Goal: Information Seeking & Learning: Learn about a topic

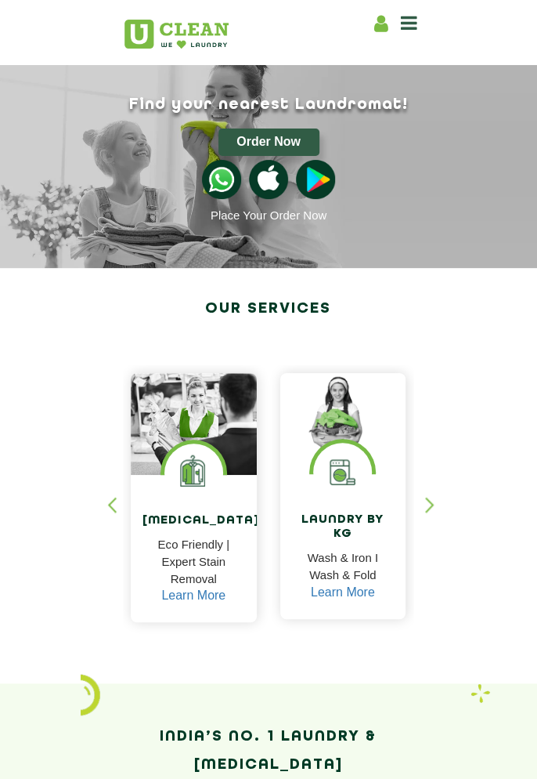
click at [223, 551] on p "Eco Friendly | Expert Stain Removal" at bounding box center [194, 562] width 103 height 52
click at [217, 567] on p "Eco Friendly | Expert Stain Removal" at bounding box center [194, 562] width 103 height 52
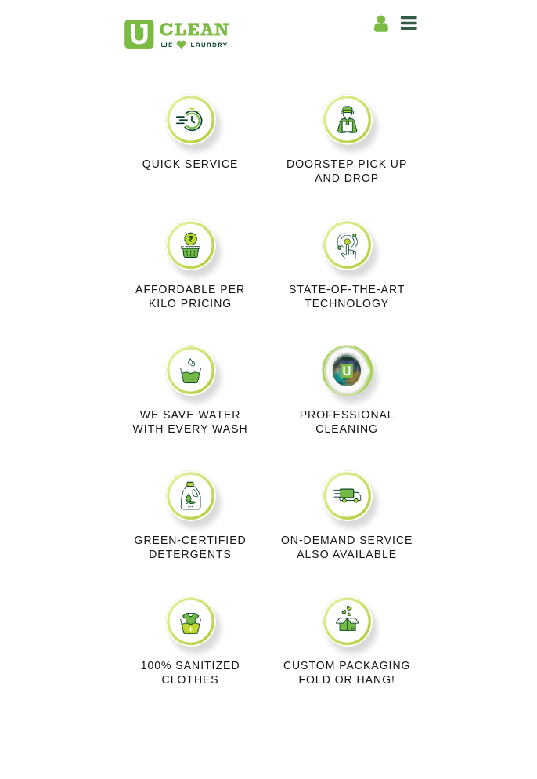
scroll to position [841, 0]
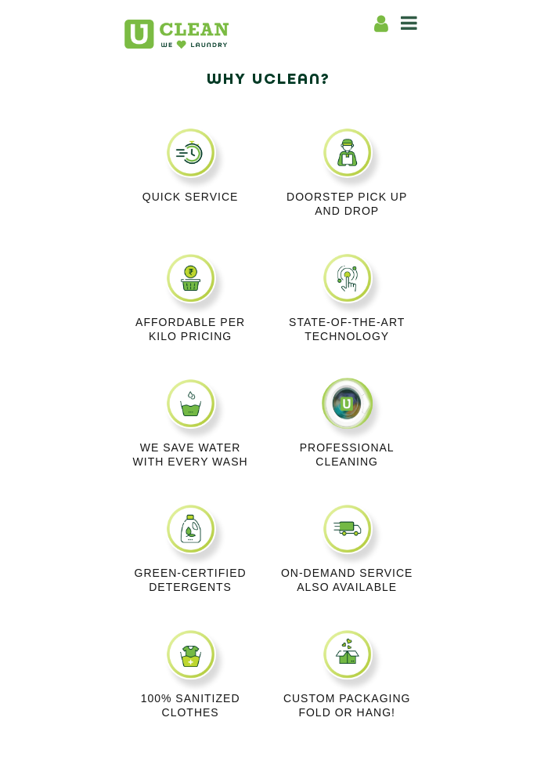
click at [183, 278] on img at bounding box center [190, 277] width 51 height 51
click at [173, 308] on div "Affordable per kilo pricing" at bounding box center [190, 314] width 157 height 125
click at [403, 28] on icon at bounding box center [409, 22] width 16 height 19
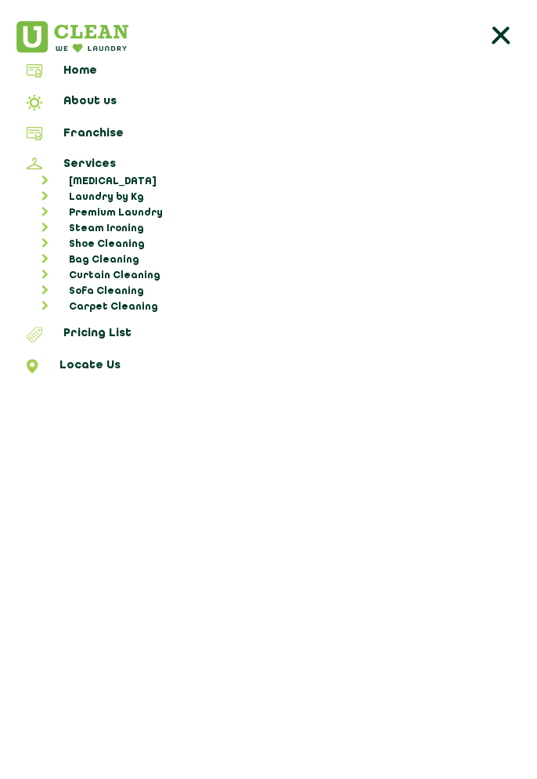
click at [86, 174] on link "[MEDICAL_DATA]" at bounding box center [276, 182] width 511 height 16
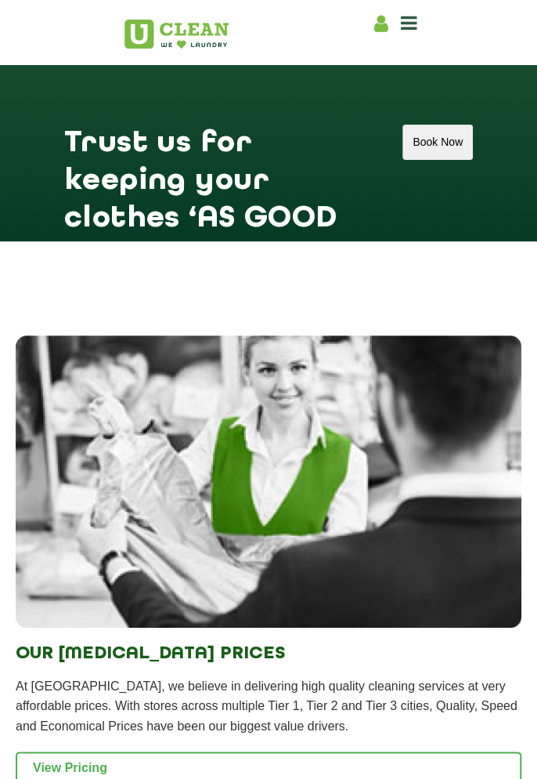
scroll to position [2775, 0]
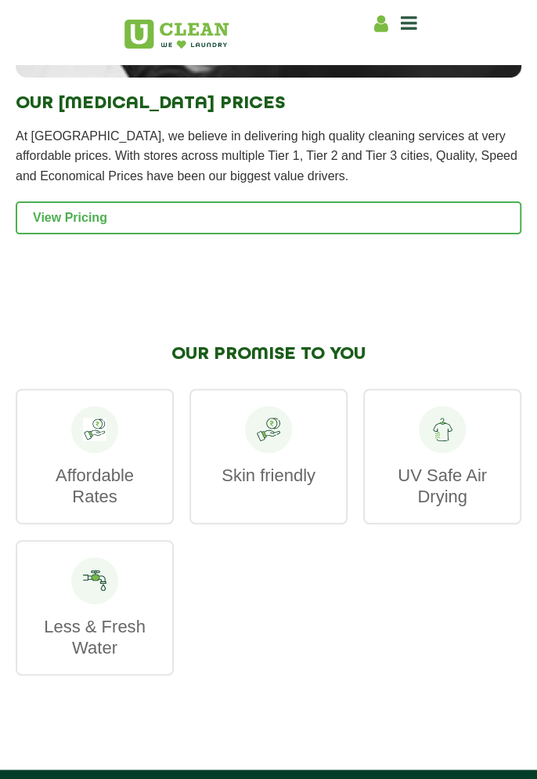
click at [61, 234] on link "View Pricing" at bounding box center [269, 217] width 506 height 33
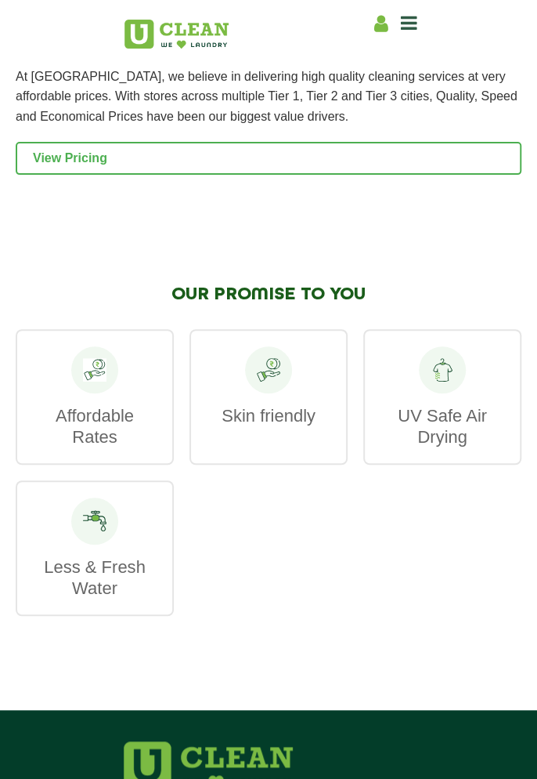
scroll to position [3395, 0]
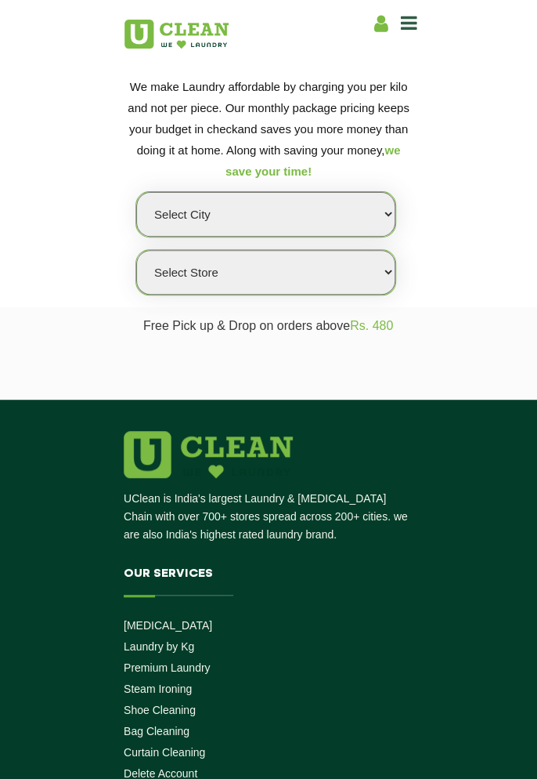
click at [177, 230] on select "Select city [GEOGRAPHIC_DATA] [GEOGRAPHIC_DATA] [GEOGRAPHIC_DATA] [GEOGRAPHIC_D…" at bounding box center [265, 214] width 259 height 45
select select "28"
click at [136, 192] on select "Select city [GEOGRAPHIC_DATA] [GEOGRAPHIC_DATA] [GEOGRAPHIC_DATA] [GEOGRAPHIC_D…" at bounding box center [265, 214] width 259 height 45
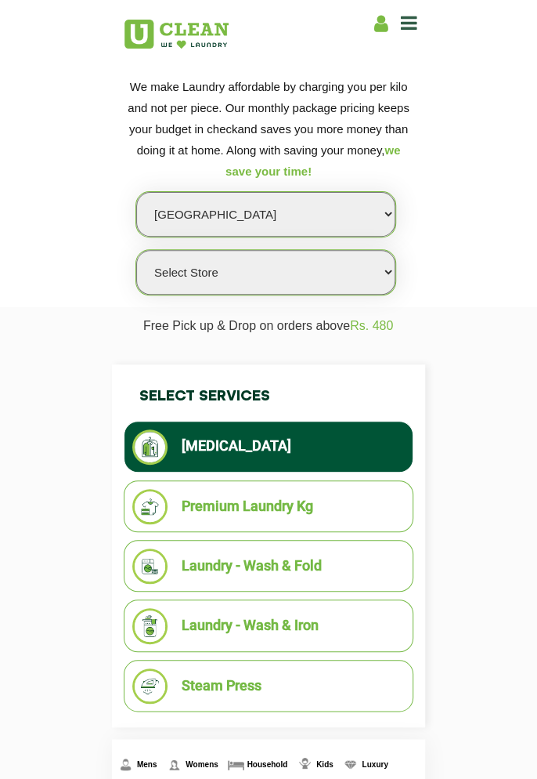
click at [176, 275] on select "Select Store UClean Suddhowala Dehradun UClean Subhash Nagar UClean ITBP Road U…" at bounding box center [265, 272] width 259 height 45
select select "328"
click at [136, 250] on select "Select Store UClean Suddhowala Dehradun UClean Subhash Nagar UClean ITBP Road U…" at bounding box center [265, 272] width 259 height 45
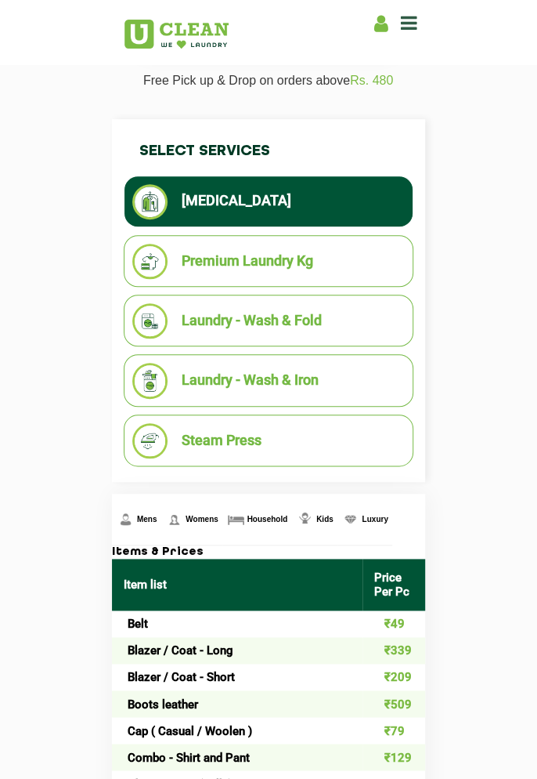
scroll to position [130, 0]
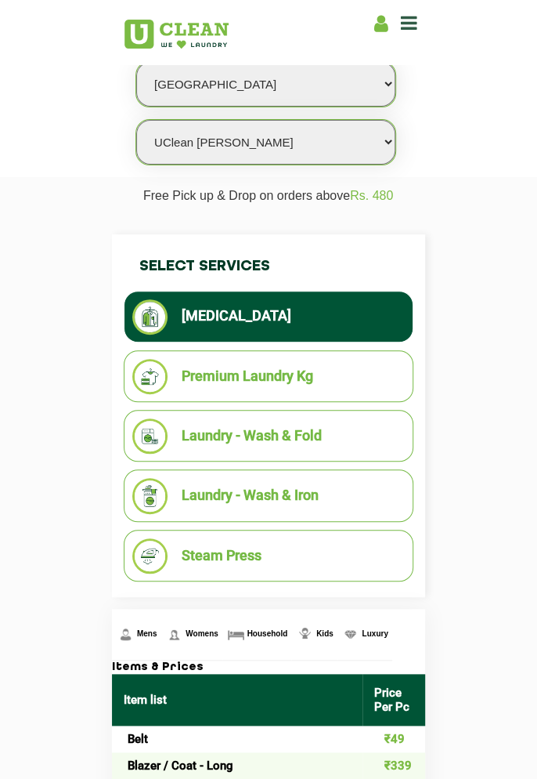
click at [377, 371] on li "Premium Laundry Kg" at bounding box center [268, 376] width 273 height 35
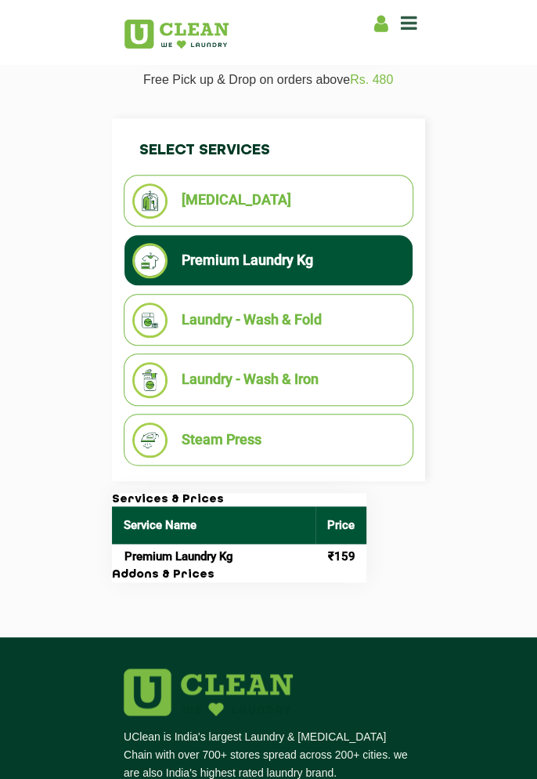
scroll to position [266, 0]
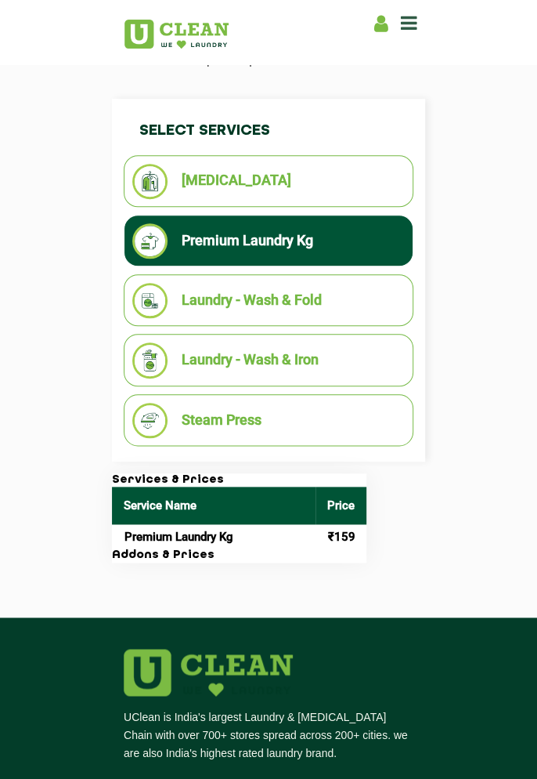
click at [389, 305] on li "Laundry - Wash & Fold" at bounding box center [268, 300] width 273 height 35
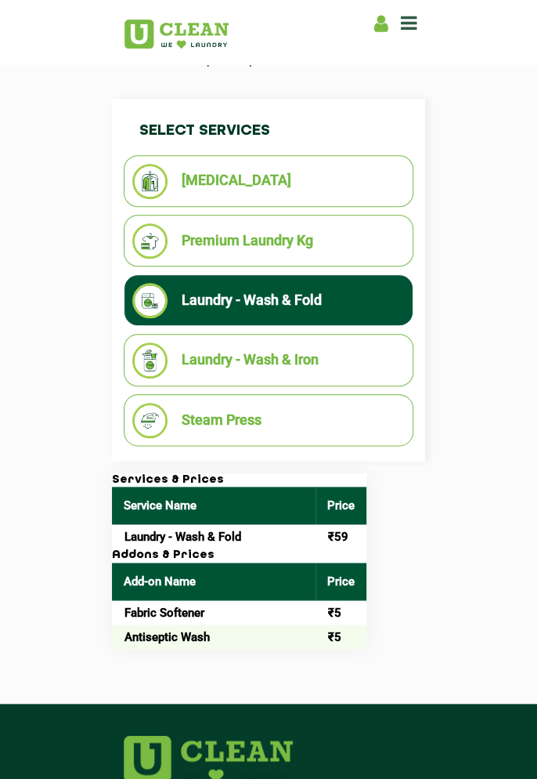
click at [364, 360] on li "Laundry - Wash & Iron" at bounding box center [268, 359] width 273 height 35
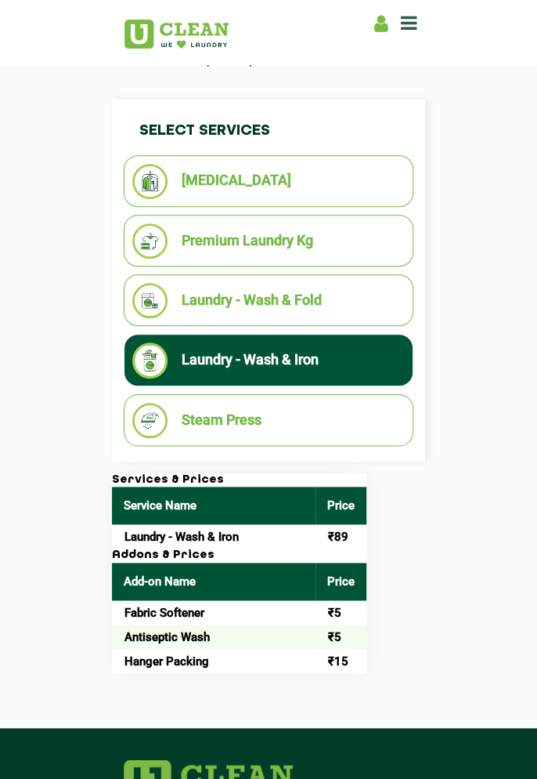
click at [357, 408] on li "Steam Press" at bounding box center [268, 420] width 273 height 35
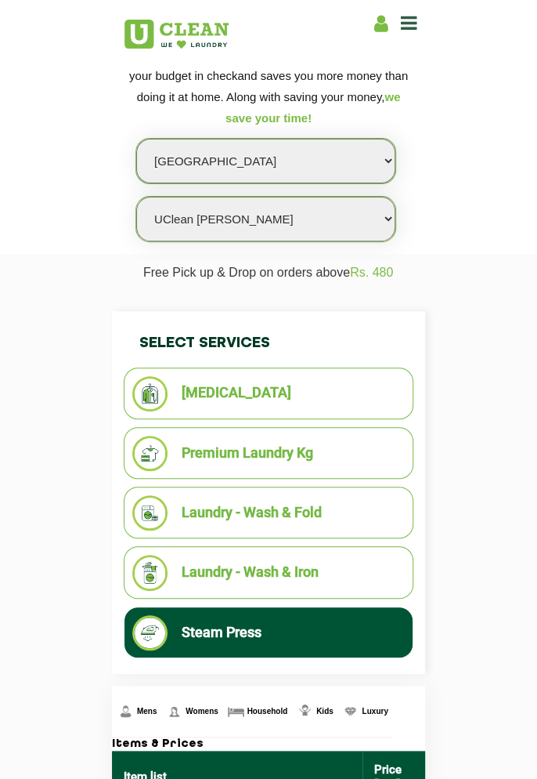
scroll to position [0, 0]
